Goal: Transaction & Acquisition: Purchase product/service

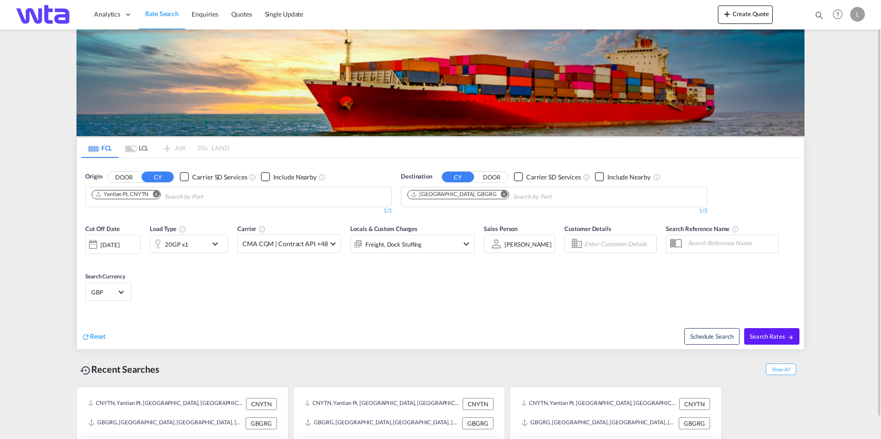
click at [156, 194] on md-icon "Remove" at bounding box center [155, 194] width 7 height 7
click at [129, 177] on button "DOOR" at bounding box center [124, 177] width 32 height 11
click at [238, 192] on body "Analytics Reports Dashboard Rate Search Enquiries Quotes" at bounding box center [440, 219] width 881 height 439
paste input "1 x 40fthc From [PERSON_NAME] Delivered to Ramsy, I.O.M Approx. 6500 kgs"
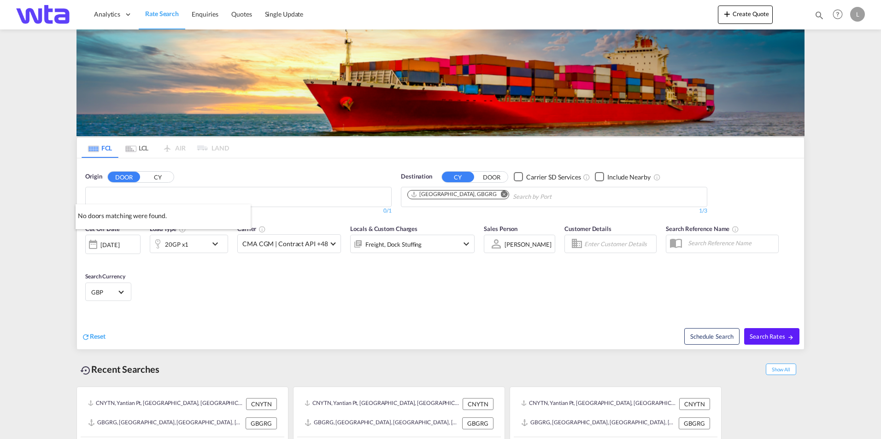
drag, startPoint x: 238, startPoint y: 192, endPoint x: 427, endPoint y: 189, distance: 189.3
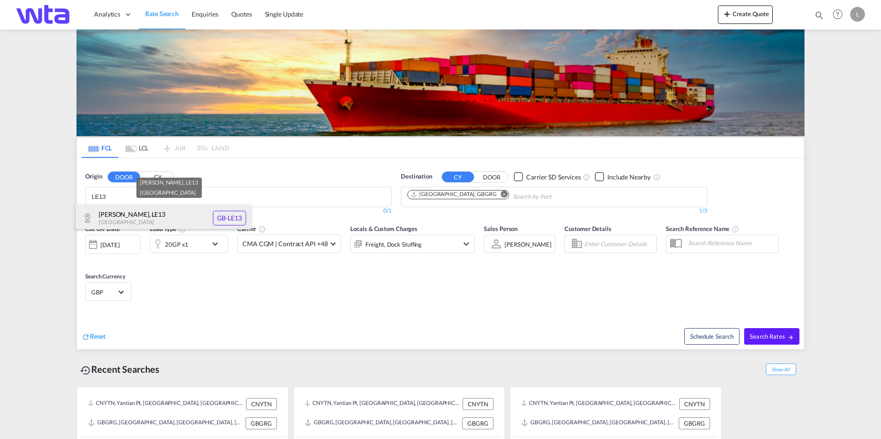
type input "LE13"
click at [143, 220] on div "[GEOGRAPHIC_DATA] , LE13 [GEOGRAPHIC_DATA] [GEOGRAPHIC_DATA]-LE13" at bounding box center [163, 219] width 175 height 28
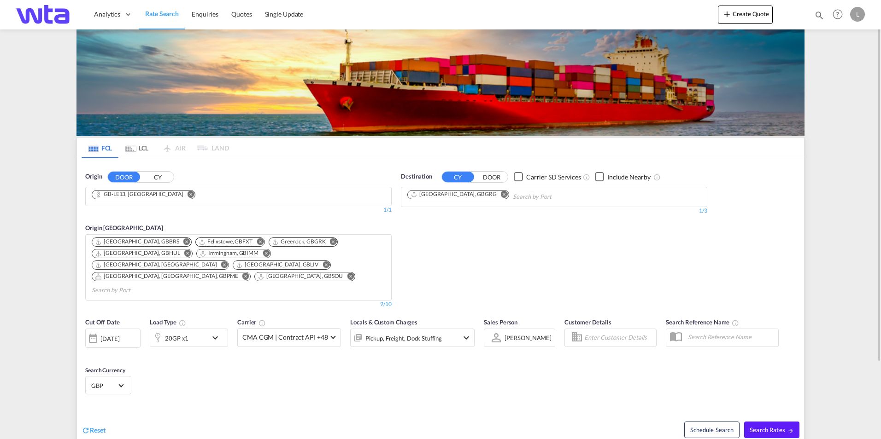
click at [495, 196] on button "Remove" at bounding box center [502, 195] width 14 height 9
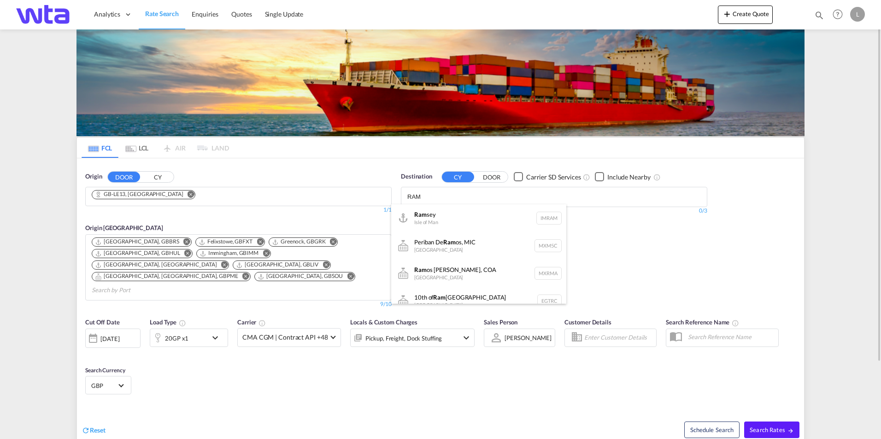
type input "RAM"
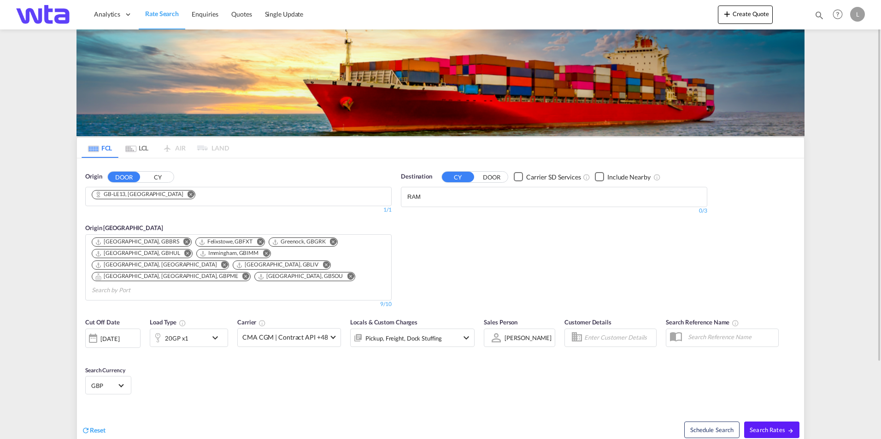
click at [443, 198] on body "Analytics Reports Dashboard Rate Search Enquiries Quotes" at bounding box center [440, 219] width 881 height 439
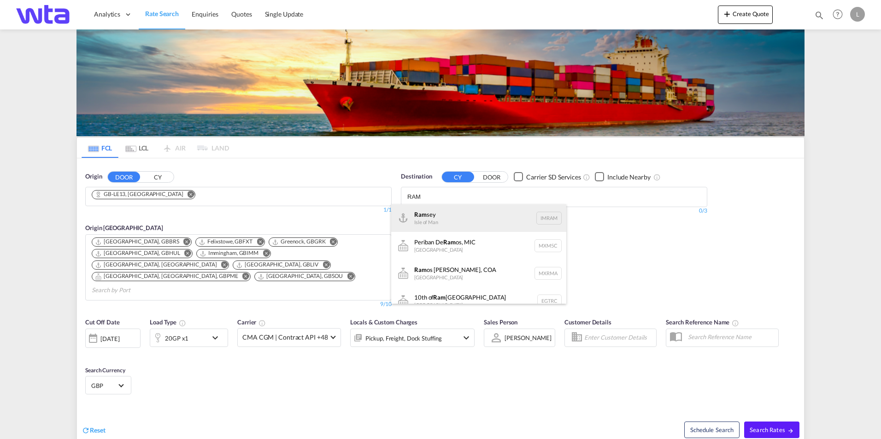
click at [445, 212] on div "Ram sey Isle of Man IMRAM" at bounding box center [478, 219] width 175 height 28
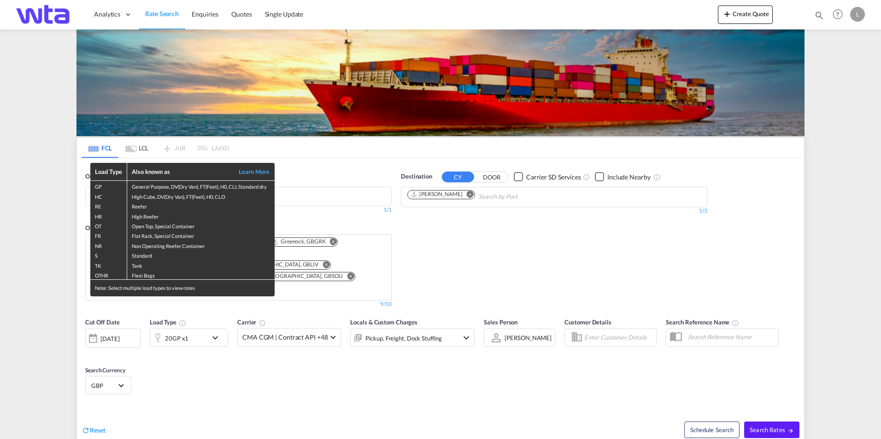
click at [203, 319] on div "Load Type Also known as Learn More GP General Purpose, DV(Dry Van), FT(Feet), H…" at bounding box center [440, 219] width 881 height 439
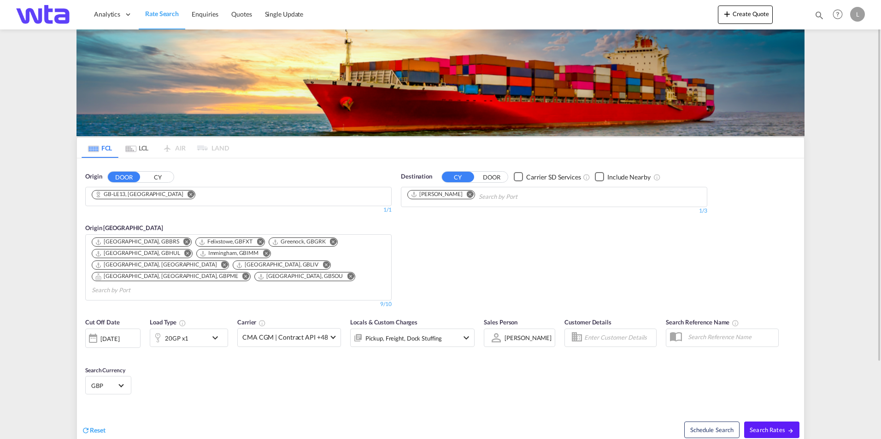
click at [211, 333] on md-icon "icon-chevron-down" at bounding box center [218, 338] width 16 height 11
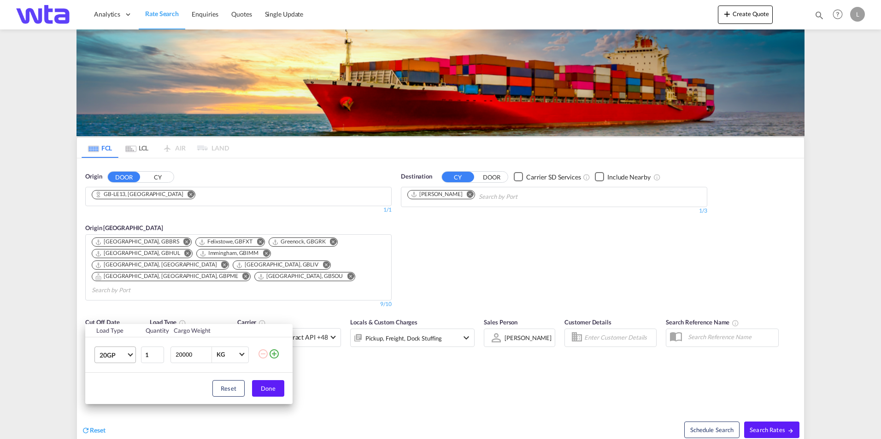
click at [132, 355] on md-select-value "20GP" at bounding box center [117, 355] width 37 height 16
click at [123, 368] on md-option "40HC" at bounding box center [123, 373] width 63 height 22
drag, startPoint x: 202, startPoint y: 351, endPoint x: 169, endPoint y: 353, distance: 32.7
click at [172, 353] on div "20000 KG KG" at bounding box center [209, 355] width 78 height 17
type input "6500"
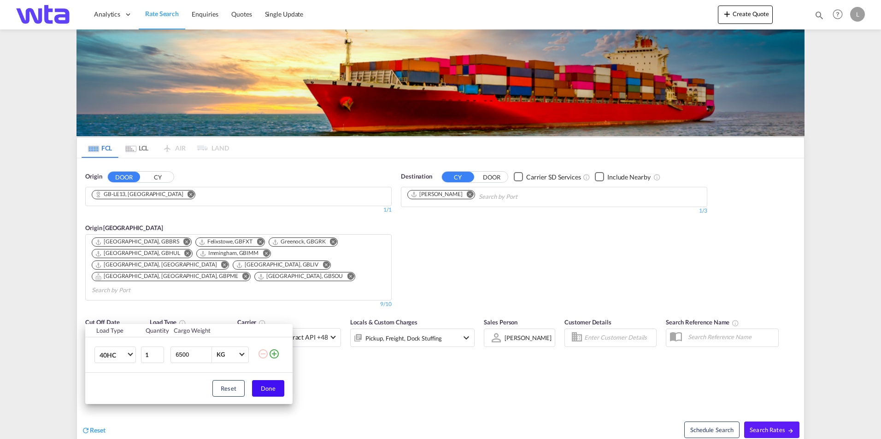
click at [264, 392] on button "Done" at bounding box center [268, 388] width 32 height 17
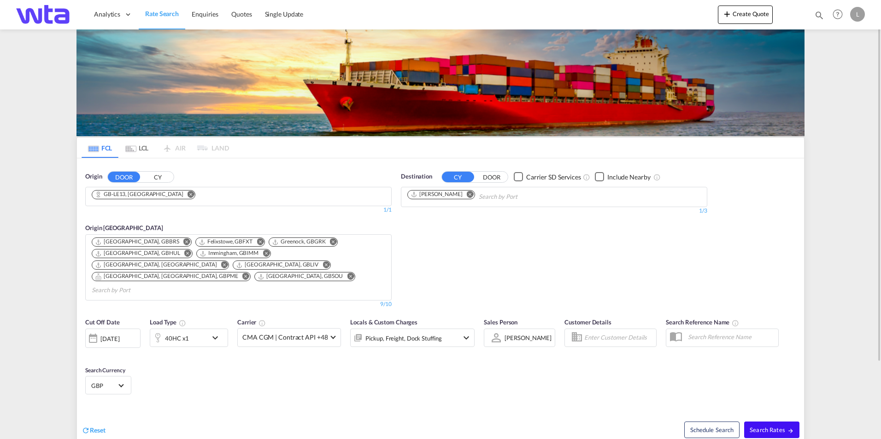
click at [778, 427] on span "Search Rates" at bounding box center [771, 430] width 44 height 7
type input "LE13 to IMRAM / [DATE]"
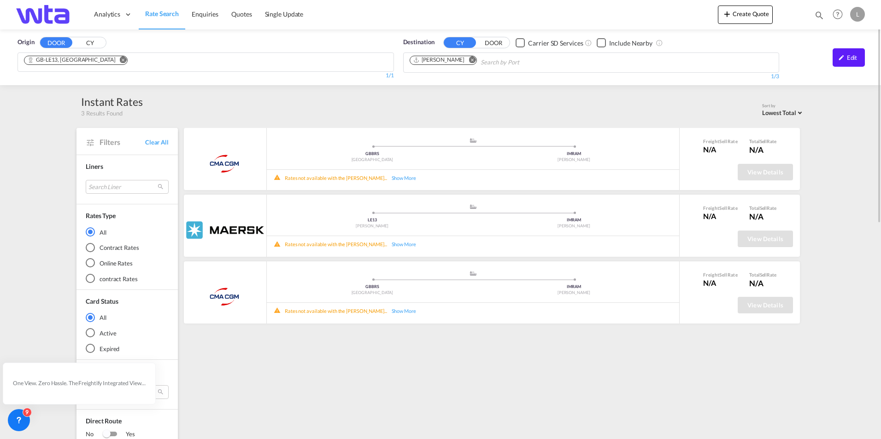
click at [472, 62] on md-icon "Remove" at bounding box center [471, 60] width 7 height 7
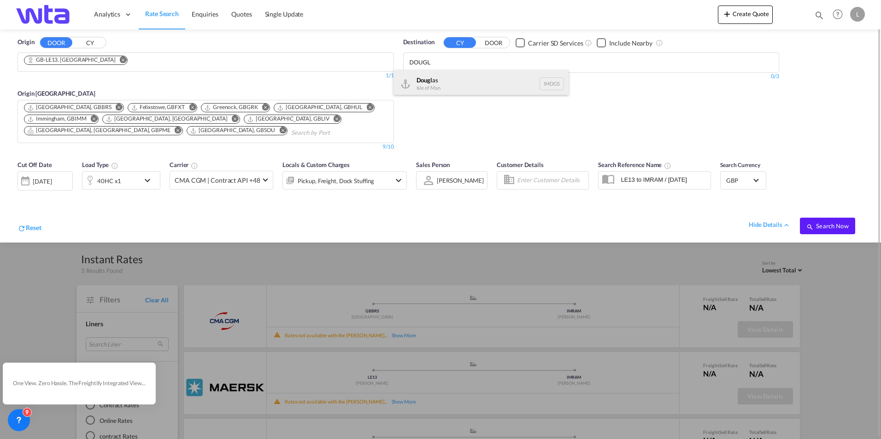
type input "DOUGL"
click at [458, 81] on div "Dougl as Isle of Man IMDGS" at bounding box center [480, 84] width 175 height 28
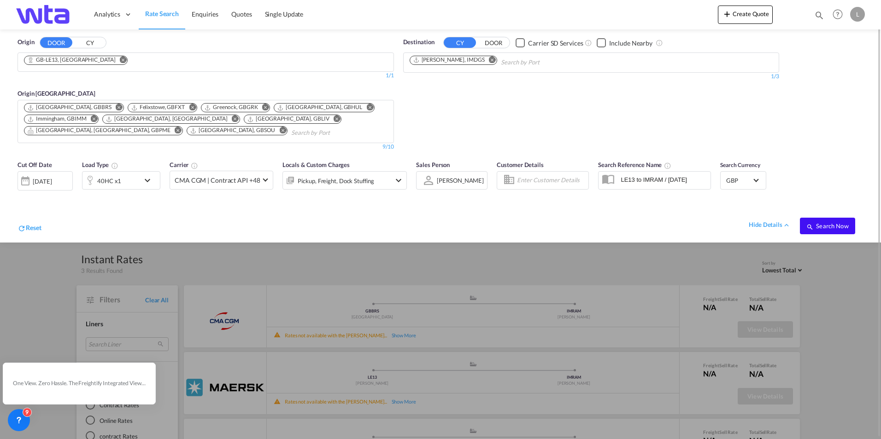
click at [819, 228] on span "Search Now" at bounding box center [827, 225] width 42 height 7
